Goal: Task Accomplishment & Management: Manage account settings

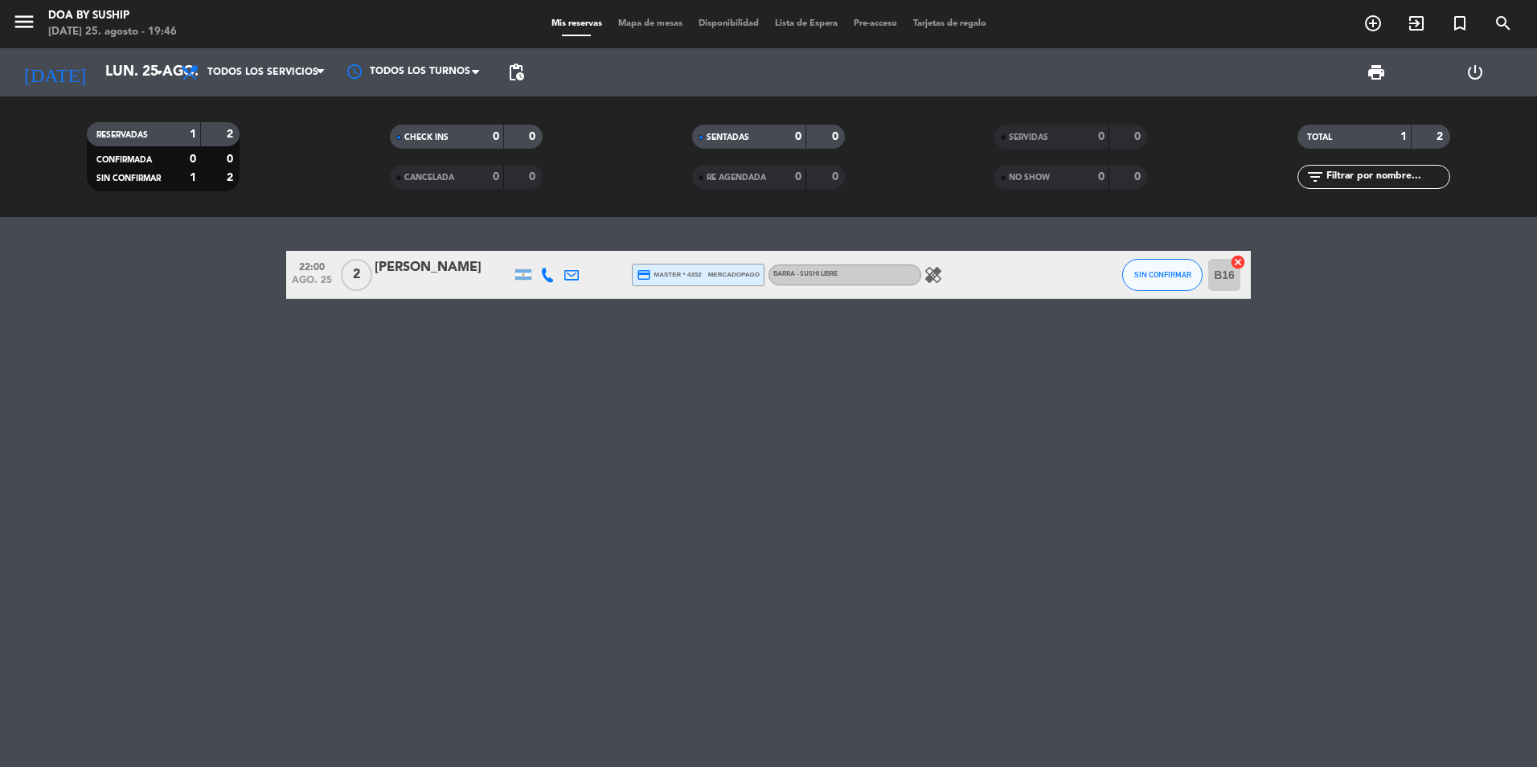
click at [934, 278] on icon "healing" at bounding box center [933, 274] width 19 height 19
click at [465, 390] on div "22:00 [DATE] 2 [PERSON_NAME] credit_card master * 4352 mercadopago Barra - Sush…" at bounding box center [768, 492] width 1537 height 550
click at [1148, 265] on button "SIN CONFIRMAR" at bounding box center [1162, 275] width 80 height 32
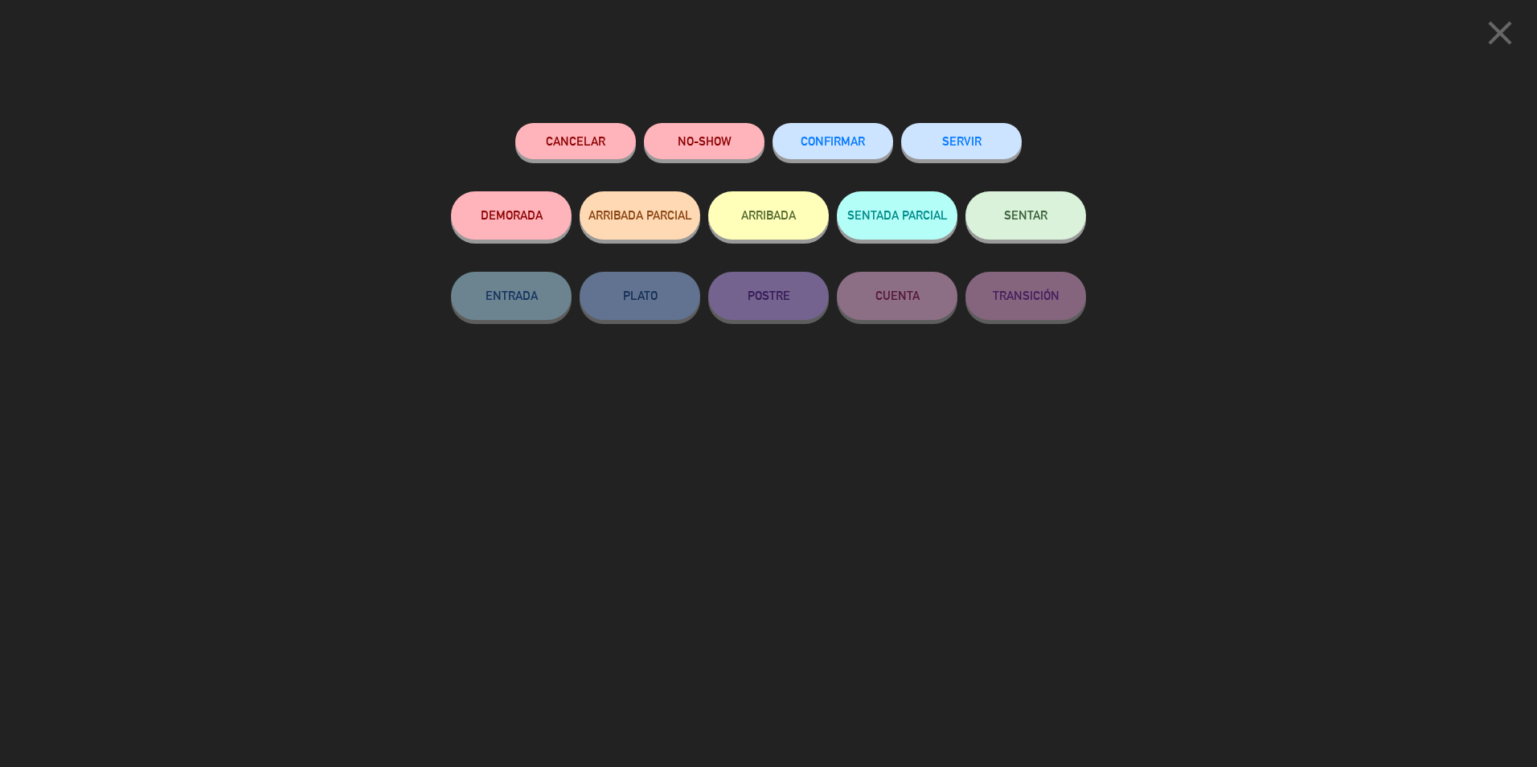
click at [839, 147] on span "CONFIRMAR" at bounding box center [833, 141] width 64 height 14
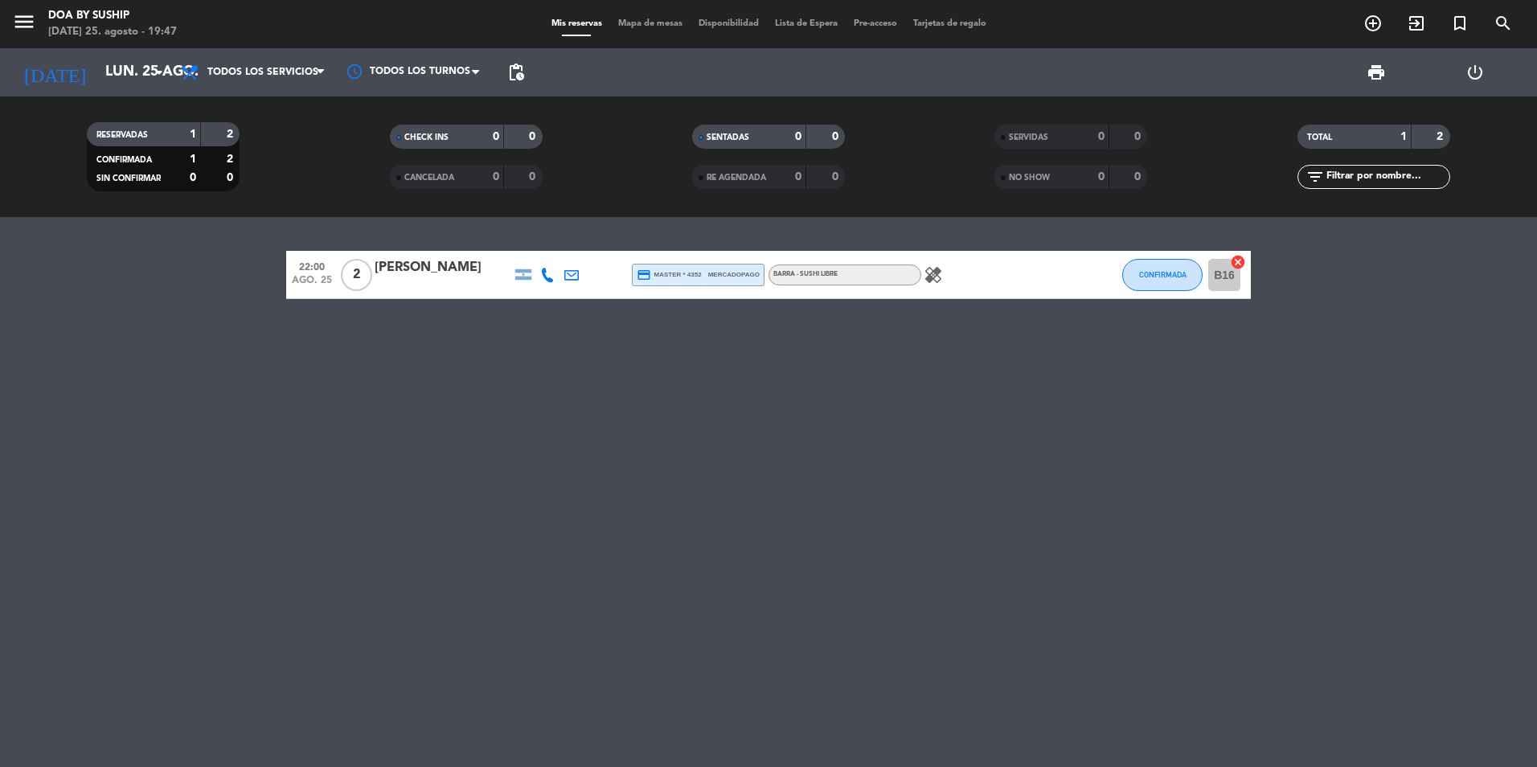
click at [811, 274] on span "Barra - Sushi Libre" at bounding box center [805, 274] width 64 height 6
click at [928, 281] on icon "healing" at bounding box center [933, 274] width 19 height 19
click at [932, 281] on icon "healing" at bounding box center [933, 274] width 19 height 19
click at [932, 282] on icon "healing" at bounding box center [933, 274] width 19 height 19
drag, startPoint x: 932, startPoint y: 282, endPoint x: 1012, endPoint y: 281, distance: 80.4
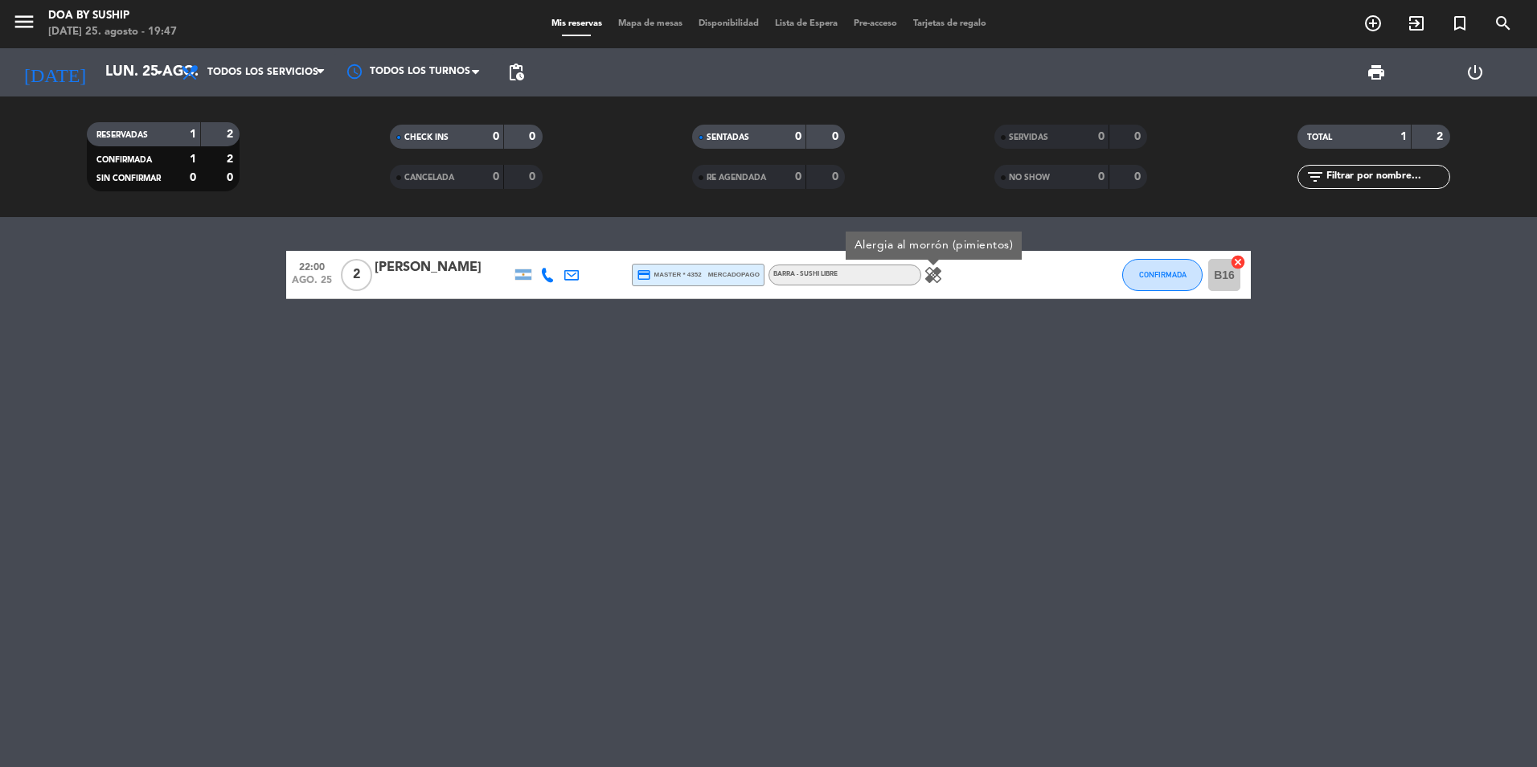
click at [1012, 281] on div "healing Alergia al morrón (pimientos)" at bounding box center [993, 274] width 145 height 47
